Goal: Complete application form: Complete application form

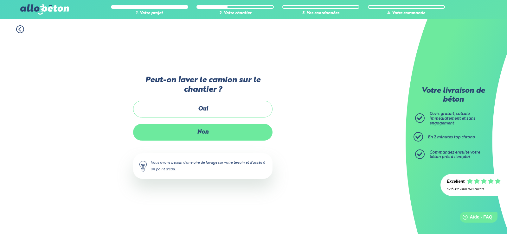
click at [192, 134] on label "Non" at bounding box center [202, 132] width 139 height 17
click at [0, 0] on input "Non" at bounding box center [0, 0] width 0 height 0
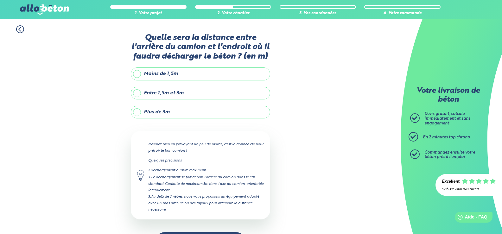
click at [167, 74] on label "Moins de 1,5m" at bounding box center [200, 74] width 139 height 13
click at [0, 0] on input "Moins de 1,5m" at bounding box center [0, 0] width 0 height 0
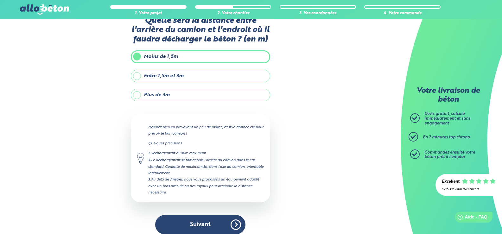
scroll to position [24, 0]
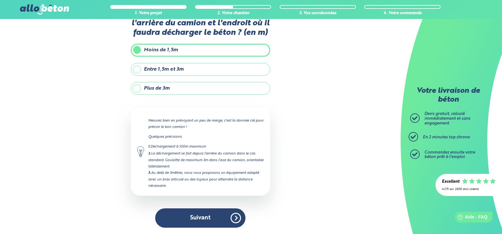
click at [170, 73] on label "Entre 1,5m et 3m" at bounding box center [200, 69] width 139 height 13
click at [0, 0] on input "Entre 1,5m et 3m" at bounding box center [0, 0] width 0 height 0
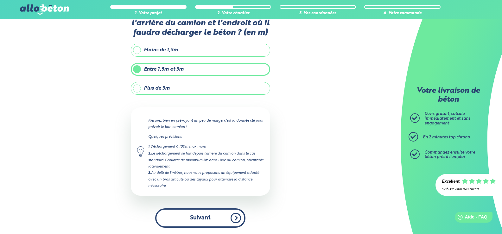
click at [184, 220] on button "Suivant" at bounding box center [200, 218] width 90 height 19
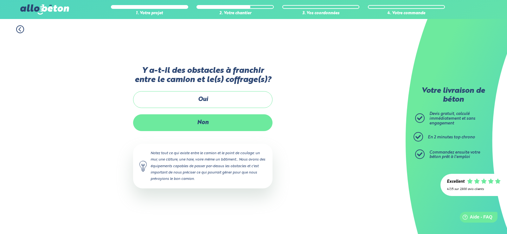
click at [166, 118] on label "Non" at bounding box center [202, 122] width 139 height 17
click at [0, 0] on input "Non" at bounding box center [0, 0] width 0 height 0
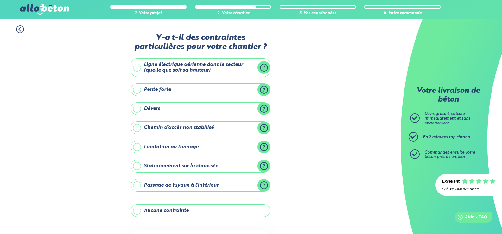
click at [264, 65] on label "Ligne électrique aérienne dans le secteur (quelle que soit sa hauteur)" at bounding box center [200, 67] width 139 height 19
click at [0, 0] on input "Ligne électrique aérienne dans le secteur (quelle que soit sa hauteur)" at bounding box center [0, 0] width 0 height 0
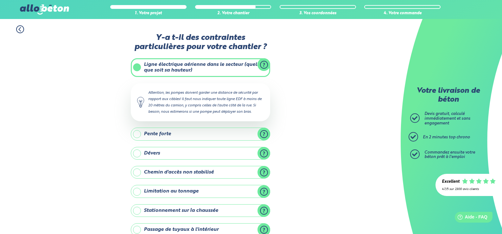
click at [263, 169] on label "Chemin d'accès non stabilisé" at bounding box center [200, 172] width 139 height 13
click at [0, 0] on input "Chemin d'accès non stabilisé" at bounding box center [0, 0] width 0 height 0
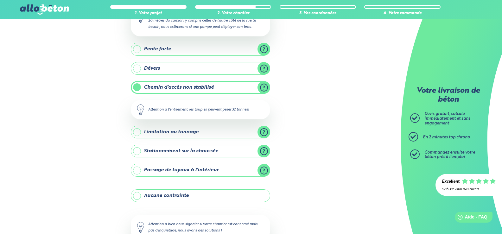
scroll to position [89, 0]
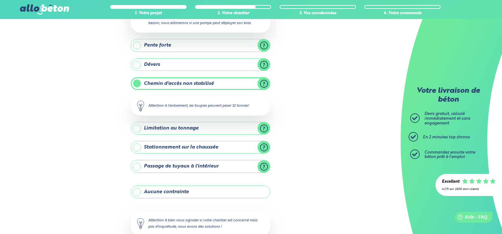
click at [264, 152] on label "Stationnement sur la chaussée" at bounding box center [200, 147] width 139 height 13
click at [0, 0] on input "Stationnement sur la chaussée" at bounding box center [0, 0] width 0 height 0
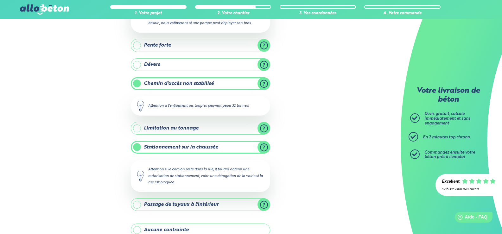
click at [264, 152] on label "Stationnement sur la chaussée" at bounding box center [200, 147] width 139 height 13
click at [0, 0] on input "Stationnement sur la chaussée" at bounding box center [0, 0] width 0 height 0
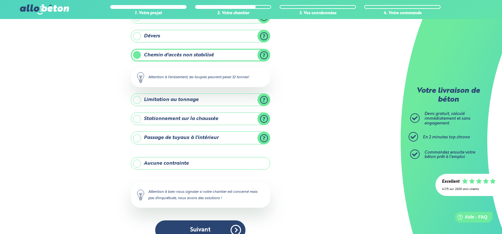
scroll to position [130, 0]
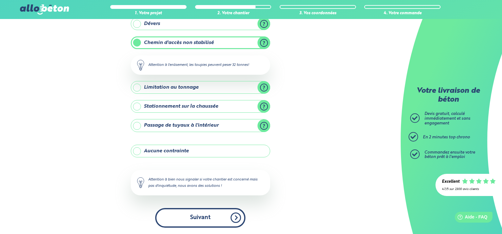
click at [218, 214] on button "Suivant" at bounding box center [200, 217] width 90 height 19
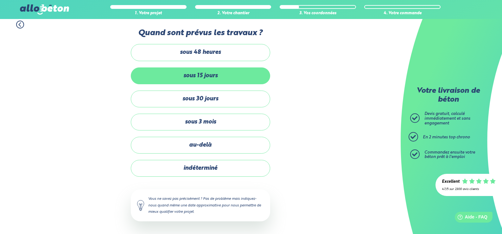
click at [214, 80] on label "sous 15 jours" at bounding box center [200, 76] width 139 height 17
click at [0, 0] on input "sous 15 jours" at bounding box center [0, 0] width 0 height 0
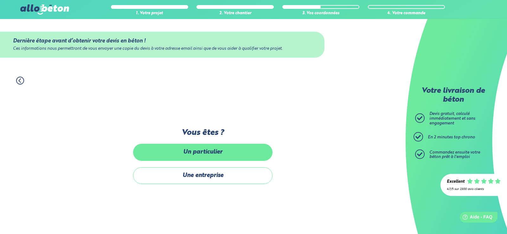
click at [187, 152] on label "Un particulier" at bounding box center [202, 152] width 139 height 17
click at [0, 0] on input "Un particulier" at bounding box center [0, 0] width 0 height 0
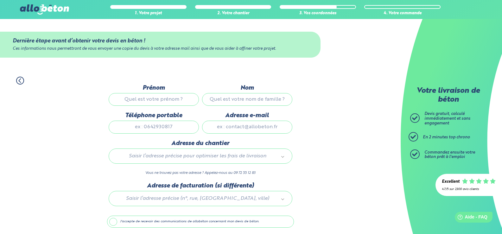
click at [164, 98] on input "Prénom" at bounding box center [154, 99] width 90 height 13
type input "SYLVIE"
click at [232, 100] on input "Nom" at bounding box center [247, 99] width 90 height 13
type input "Danois"
type input "0682627668"
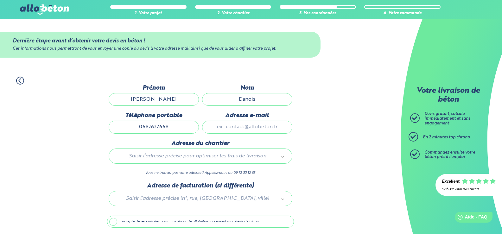
type input "dadadu272009@hotmail.fr"
type input "77 chemin d'erigny"
drag, startPoint x: 282, startPoint y: 126, endPoint x: 211, endPoint y: 128, distance: 71.3
drag, startPoint x: 279, startPoint y: 126, endPoint x: 206, endPoint y: 128, distance: 72.9
click at [206, 128] on input "dadadu272009@hotmail.fr" at bounding box center [247, 127] width 90 height 13
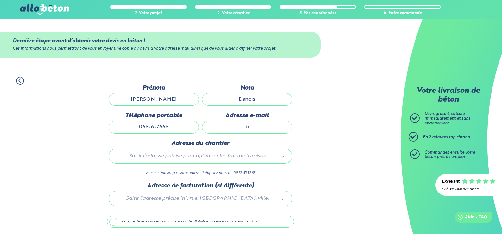
type input "bohin.sylvie@wanadoo.fr"
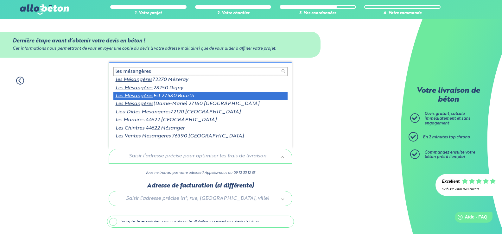
type input "les mésangères"
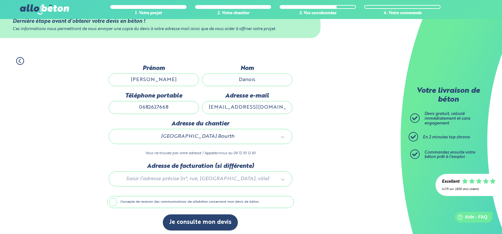
scroll to position [23, 0]
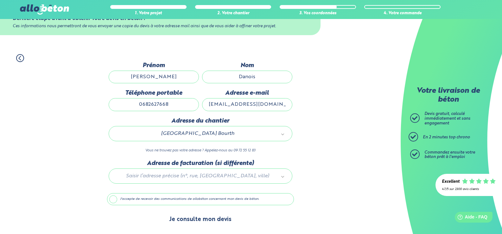
click at [214, 219] on button "Je consulte mon devis" at bounding box center [200, 220] width 75 height 16
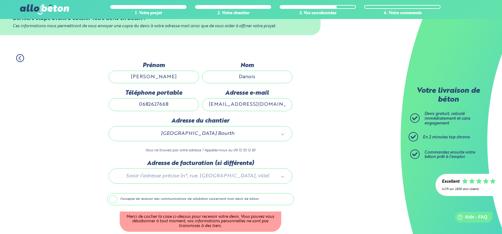
click at [128, 198] on label "J'accepte de recevoir des communications de allobéton concernant mon devis de b…" at bounding box center [200, 199] width 187 height 12
click at [0, 0] on input "J'accepte de recevoir des communications de allobéton concernant mon devis de b…" at bounding box center [0, 0] width 0 height 0
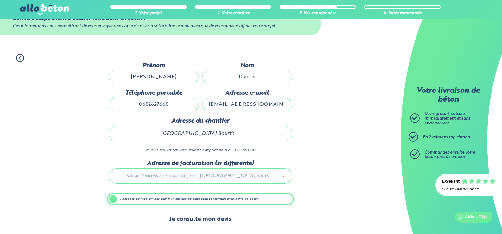
click at [187, 220] on button "Je consulte mon devis" at bounding box center [200, 220] width 75 height 16
